Goal: Obtain resource: Obtain resource

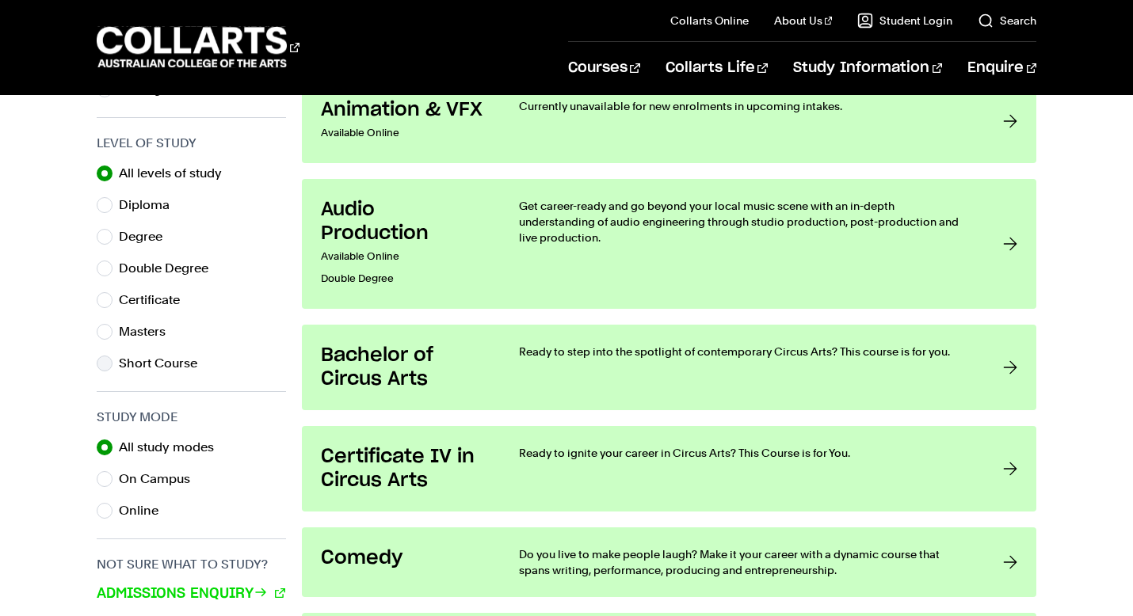
scroll to position [775, 0]
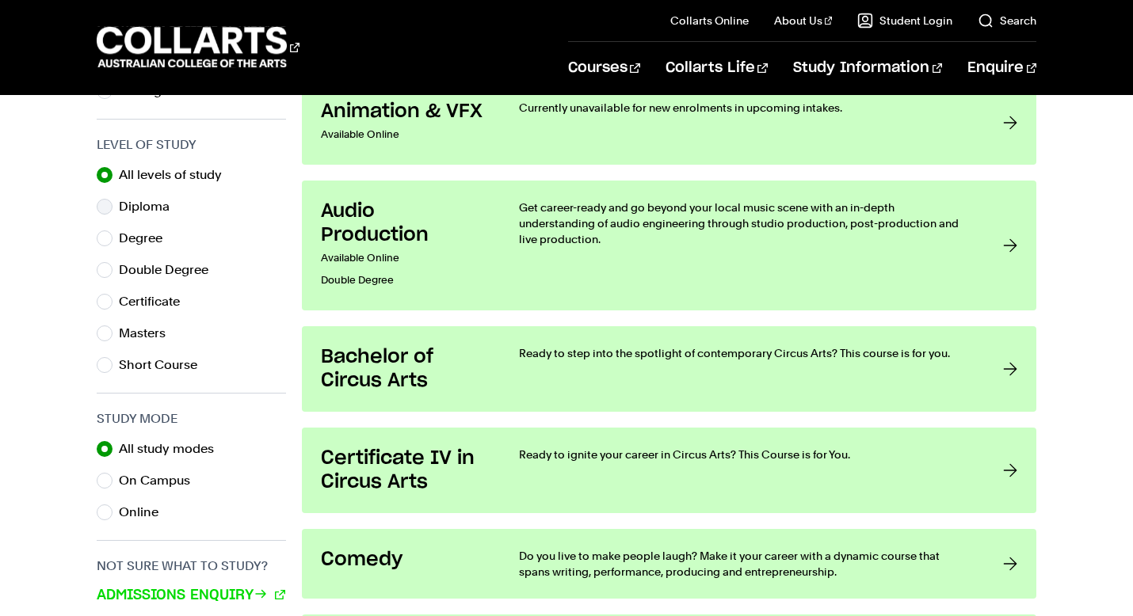
click at [131, 208] on label "Diploma" at bounding box center [150, 207] width 63 height 22
click at [112, 208] on input "Diploma" at bounding box center [105, 207] width 16 height 16
radio input "true"
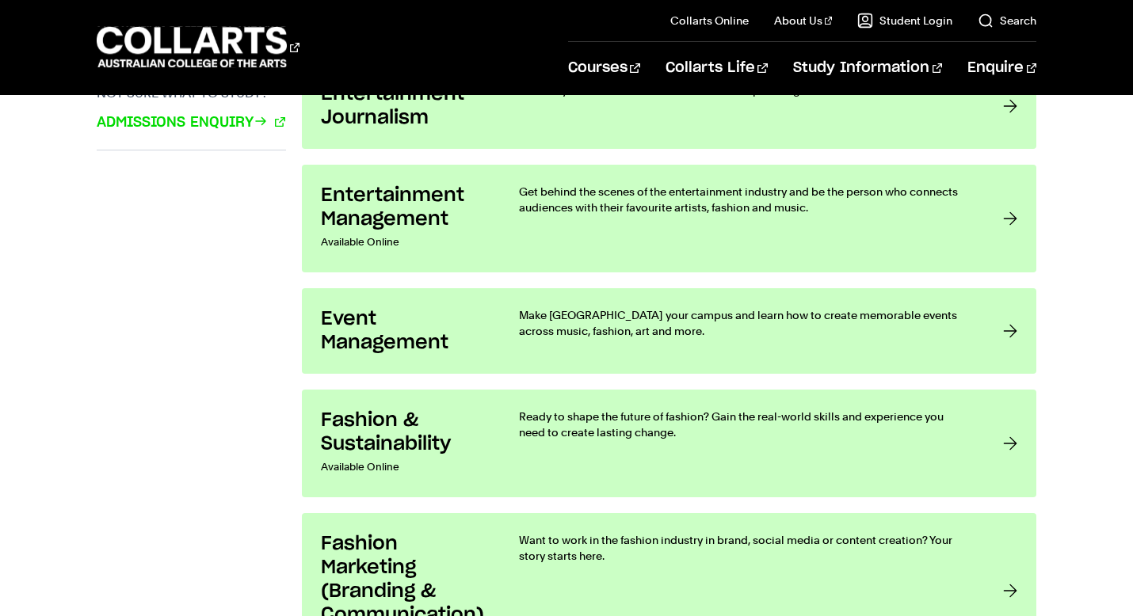
scroll to position [1251, 0]
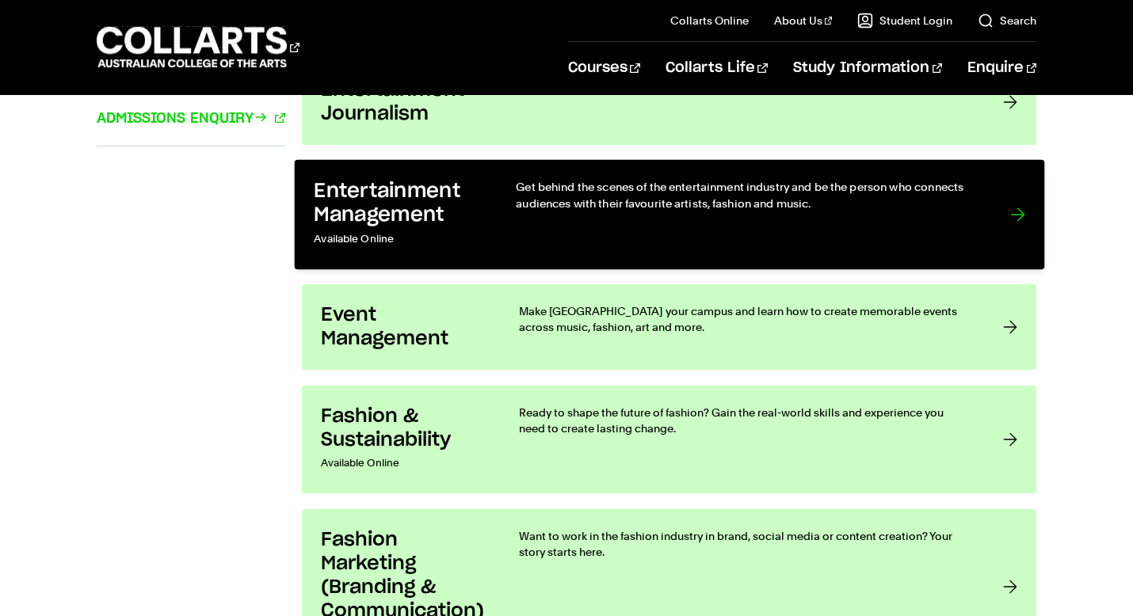
click at [375, 205] on h3 "Entertainment Management" at bounding box center [398, 203] width 169 height 48
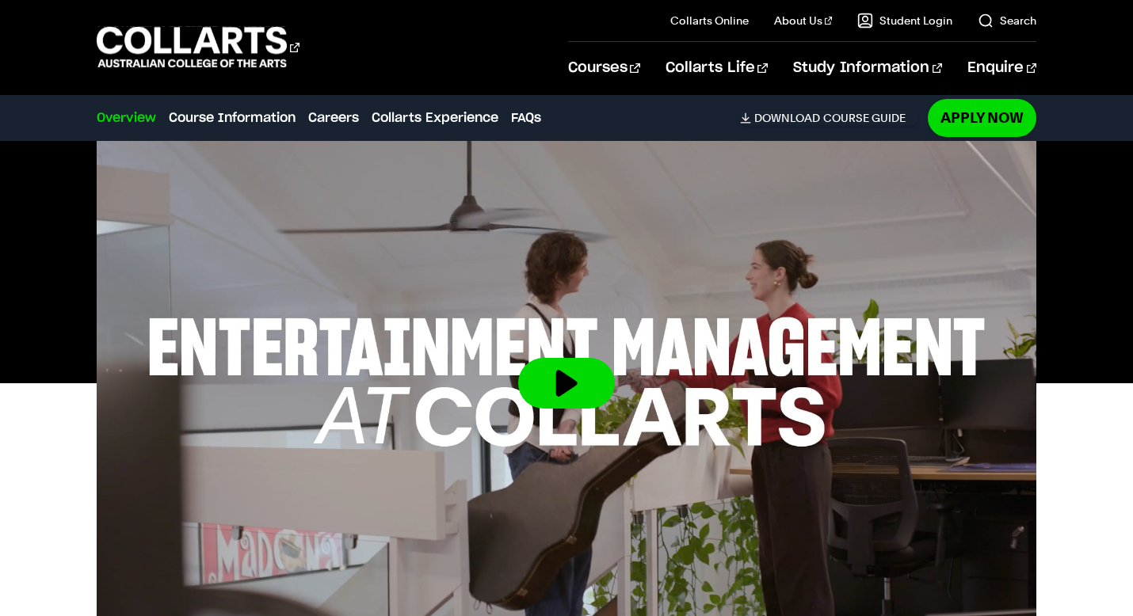
scroll to position [523, 0]
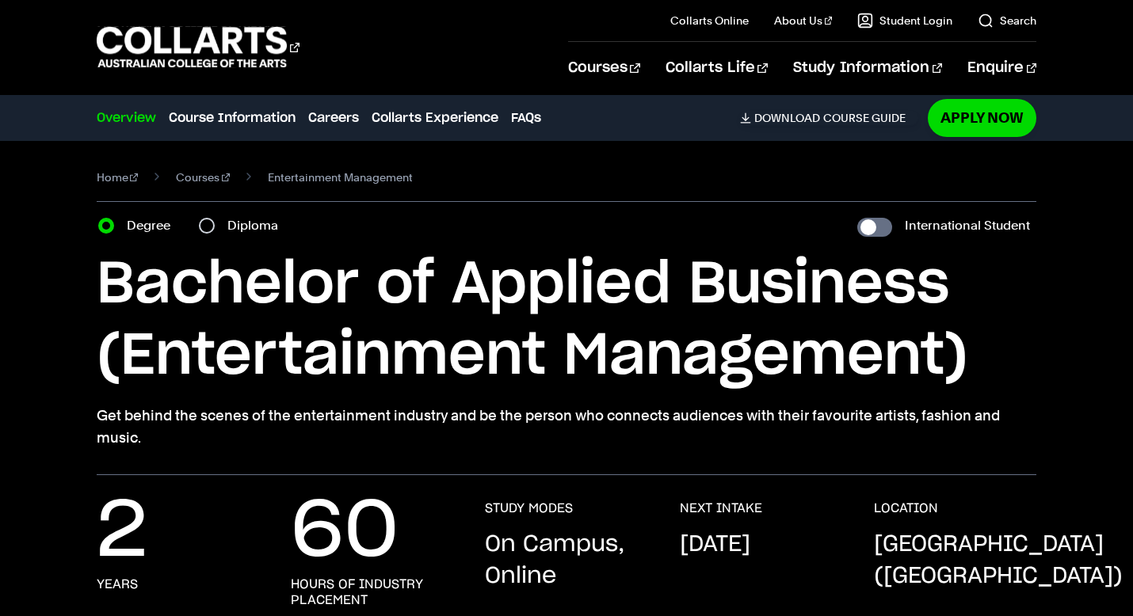
click at [236, 225] on label "Diploma" at bounding box center [257, 226] width 60 height 22
click at [215, 225] on input "Diploma" at bounding box center [207, 226] width 16 height 16
radio input "true"
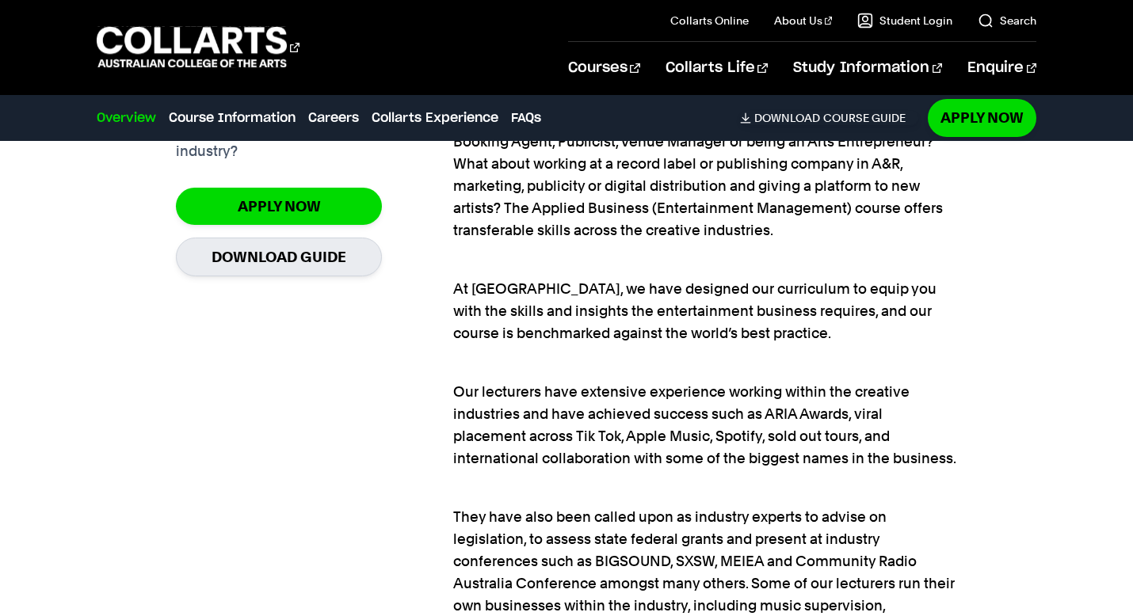
scroll to position [1003, 0]
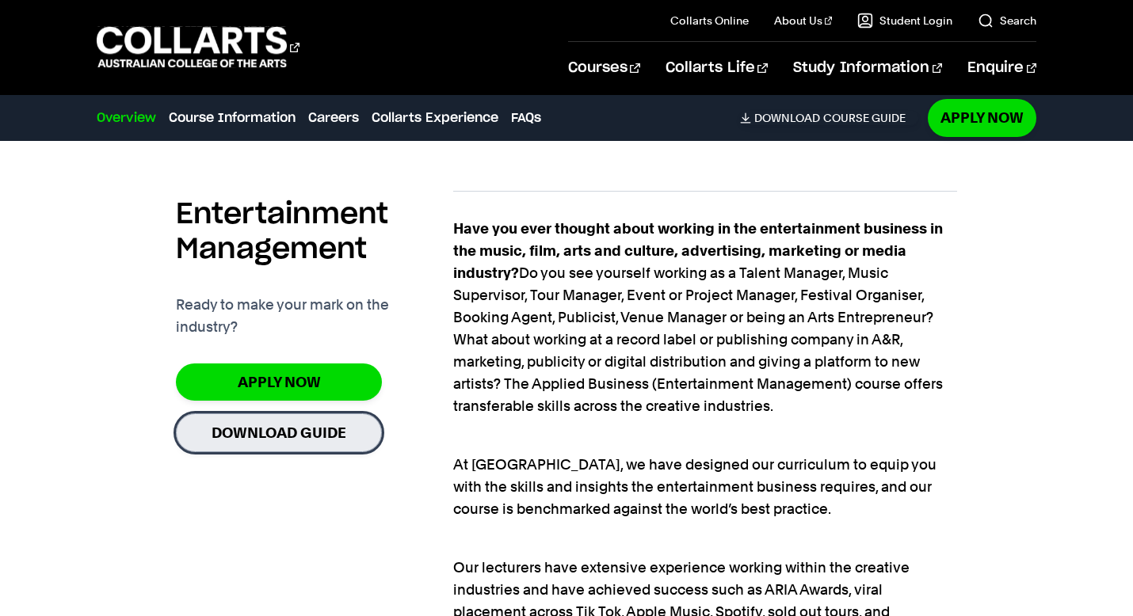
click at [273, 425] on link "Download Guide" at bounding box center [279, 432] width 206 height 39
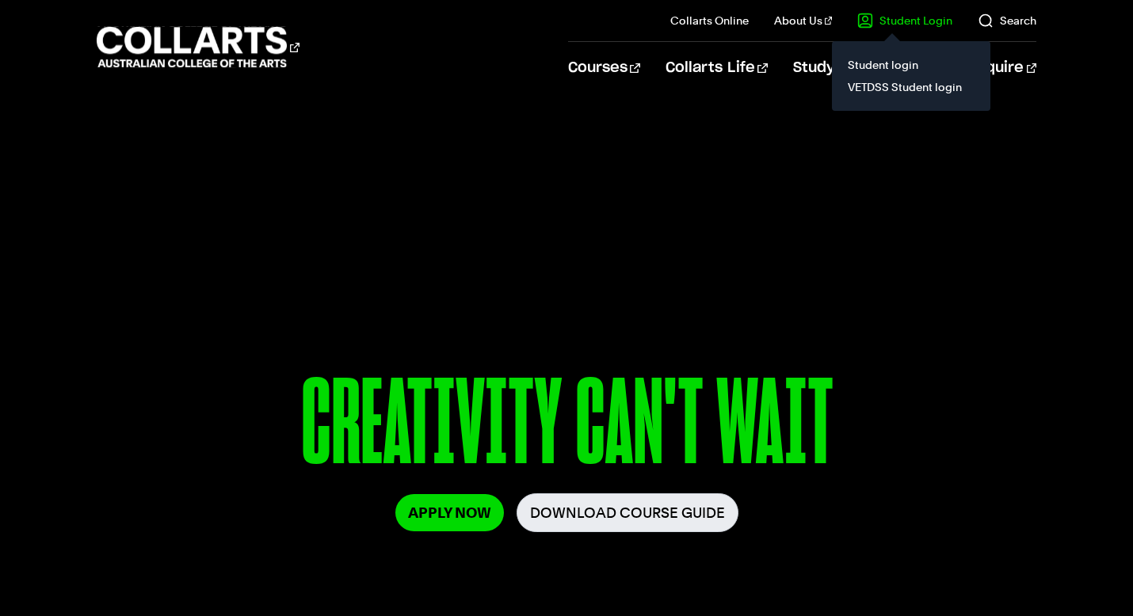
click at [896, 21] on link "Student Login" at bounding box center [904, 21] width 95 height 16
click at [882, 66] on link "Student login" at bounding box center [910, 65] width 133 height 22
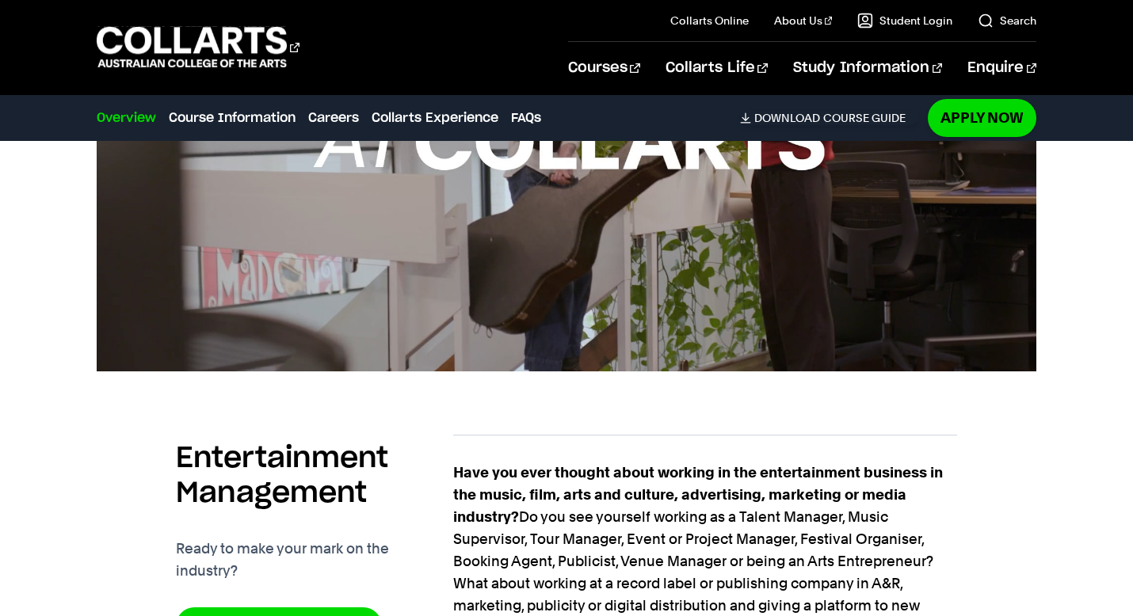
scroll to position [824, 0]
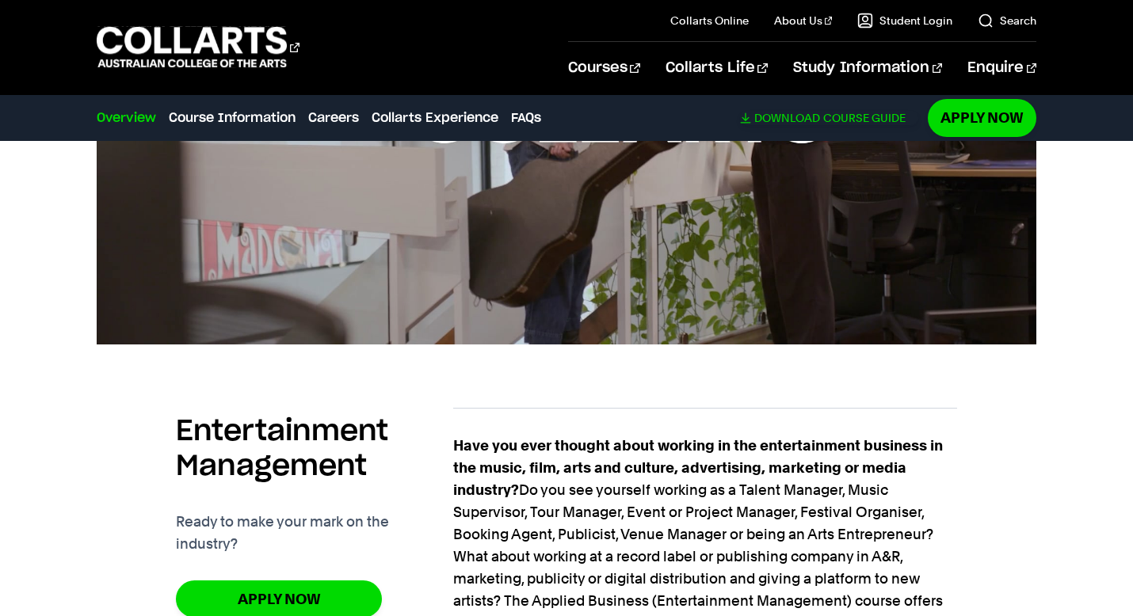
click at [774, 119] on span "Download" at bounding box center [787, 118] width 66 height 14
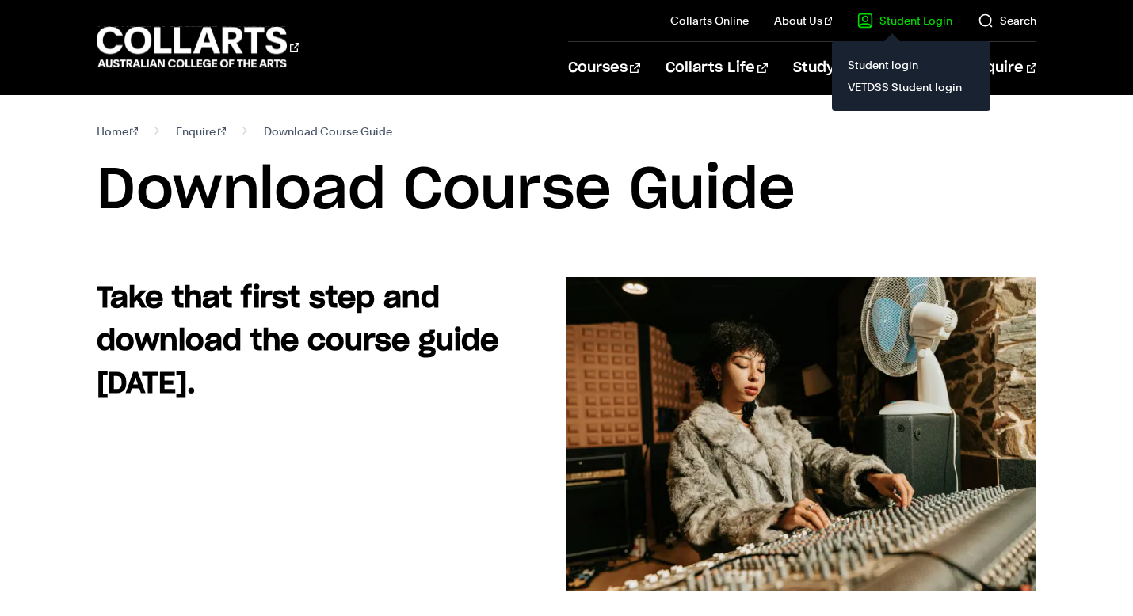
click at [891, 17] on link "Student Login" at bounding box center [904, 21] width 95 height 16
click at [866, 63] on link "Student login" at bounding box center [910, 65] width 133 height 22
